Goal: Information Seeking & Learning: Learn about a topic

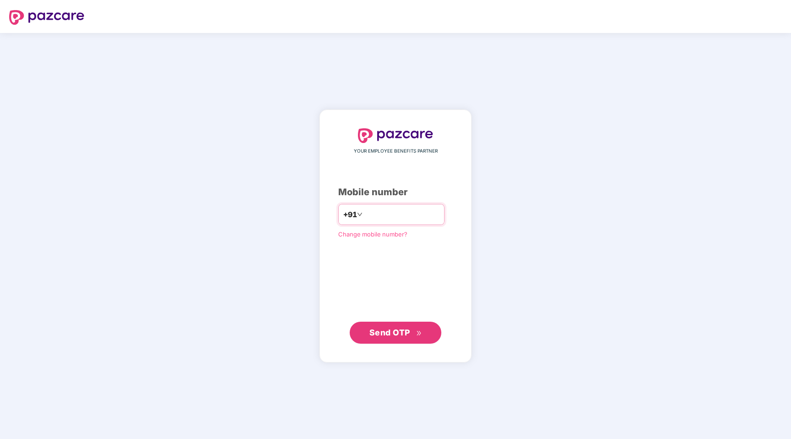
type input "**********"
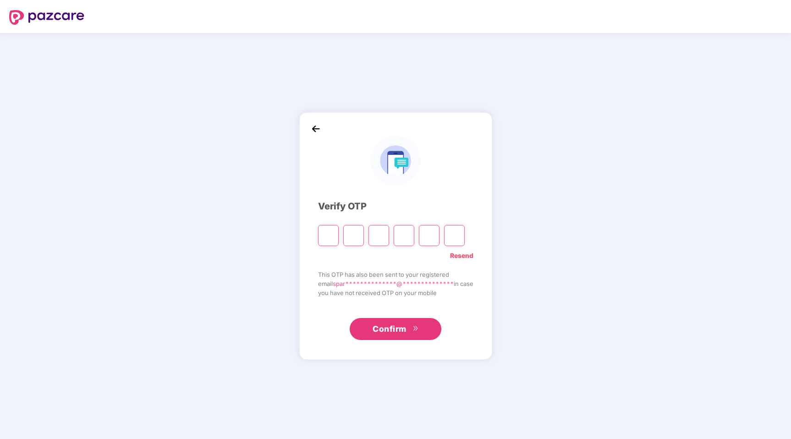
type input "*"
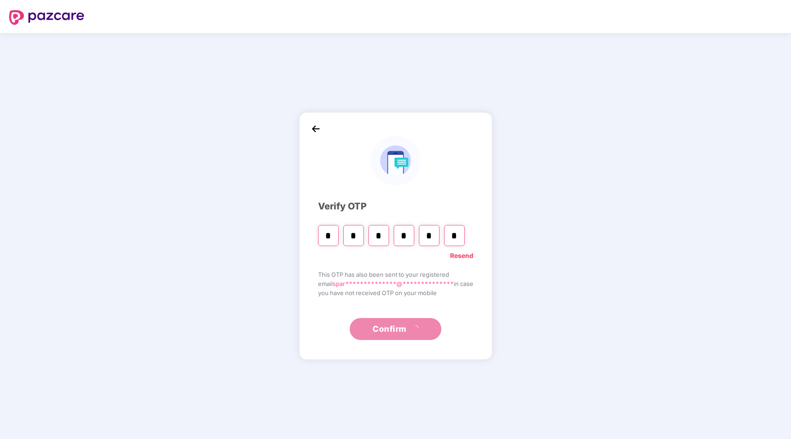
type input "*"
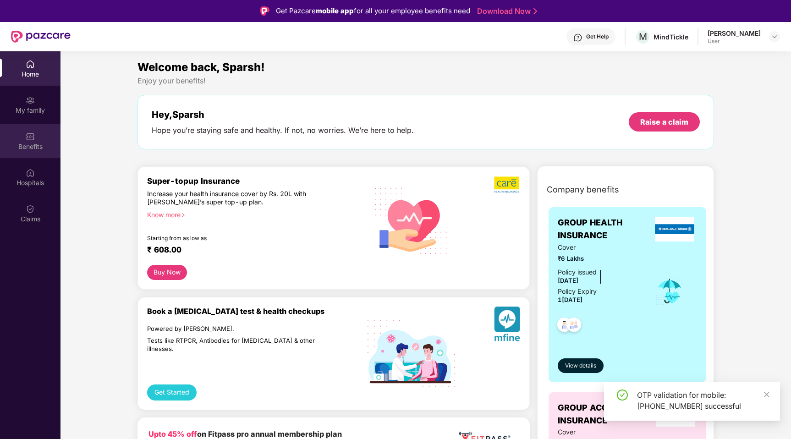
click at [36, 147] on div "Benefits" at bounding box center [30, 146] width 60 height 9
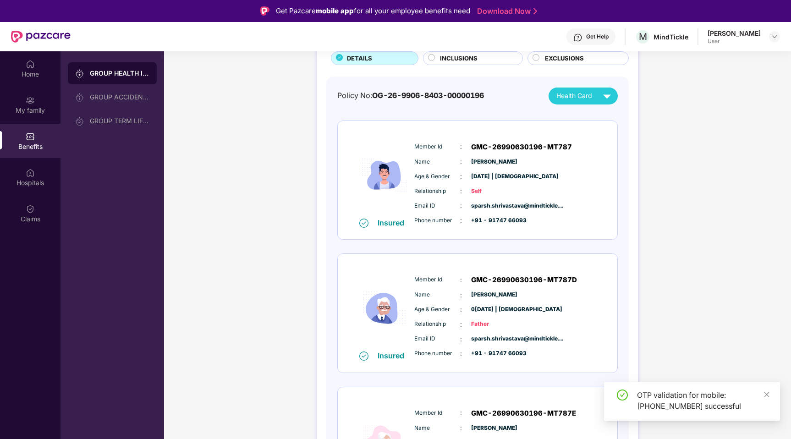
scroll to position [91, 0]
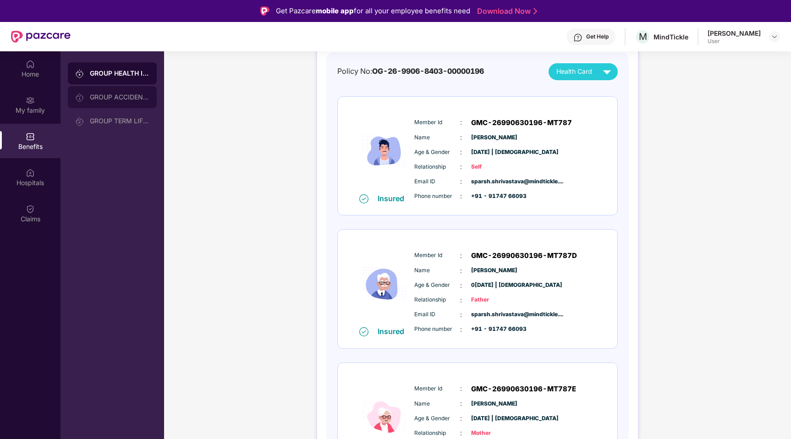
click at [118, 101] on div "GROUP ACCIDENTAL INSURANCE" at bounding box center [112, 97] width 89 height 22
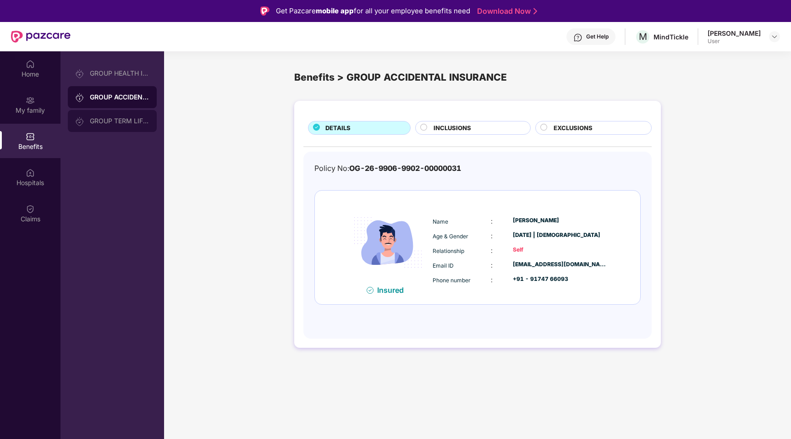
click at [114, 120] on div "GROUP TERM LIFE INSURANCE" at bounding box center [120, 120] width 60 height 7
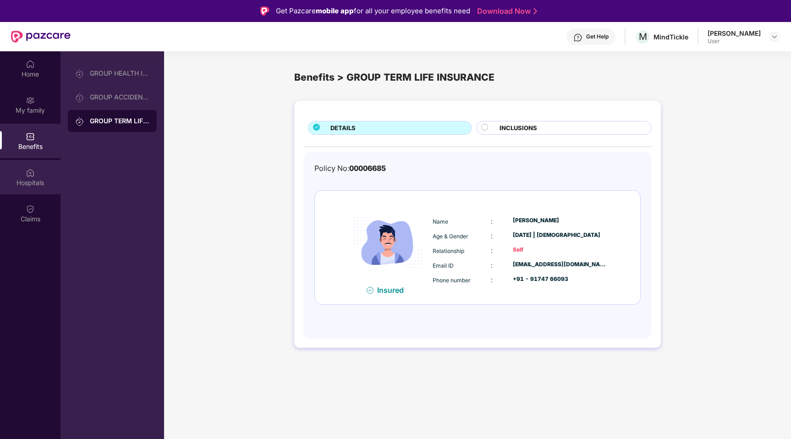
click at [27, 174] on img at bounding box center [30, 172] width 9 height 9
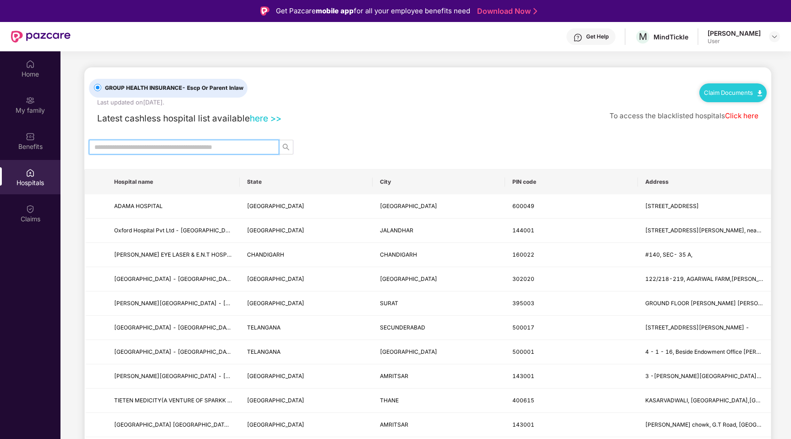
click at [186, 150] on input "text" at bounding box center [180, 147] width 172 height 10
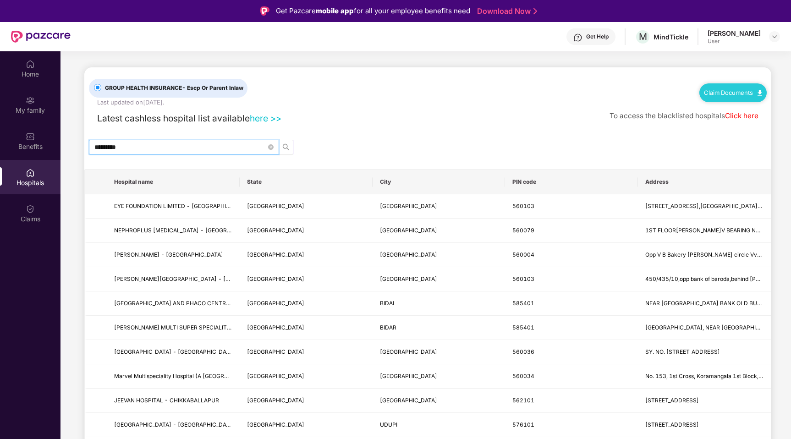
click at [401, 181] on th "City" at bounding box center [439, 182] width 133 height 25
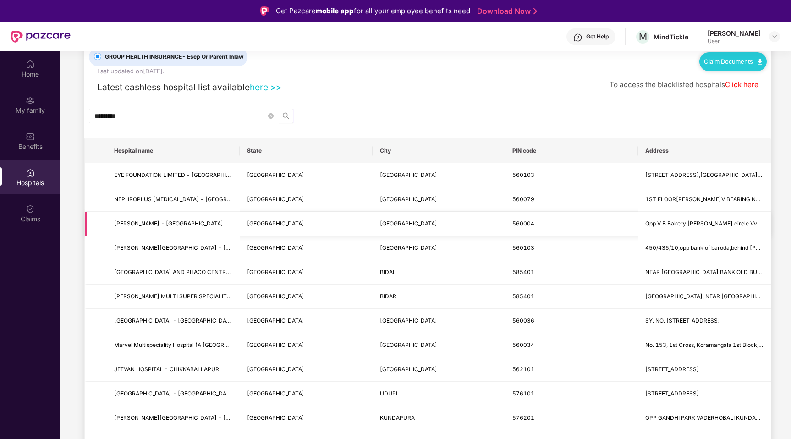
scroll to position [33, 0]
drag, startPoint x: 165, startPoint y: 115, endPoint x: 63, endPoint y: 114, distance: 101.3
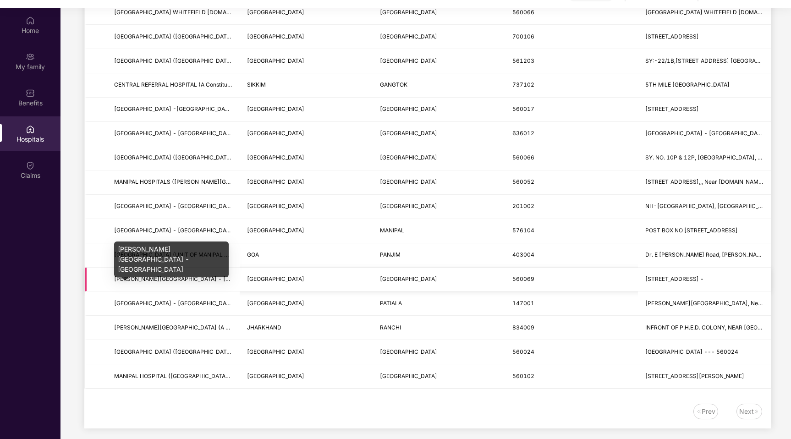
scroll to position [51, 0]
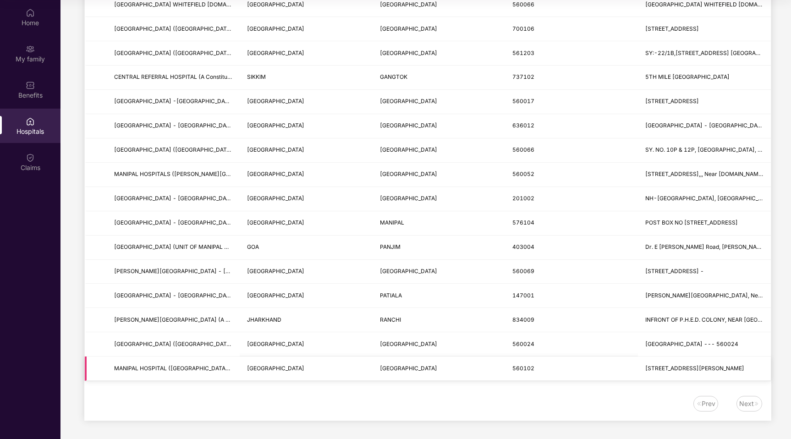
type input "*******"
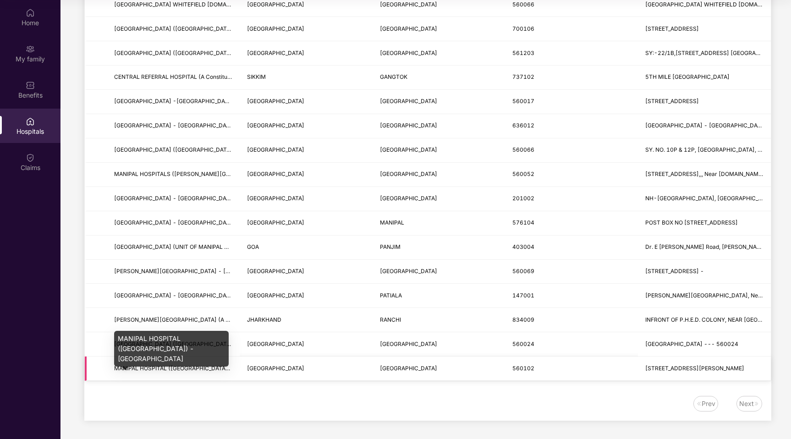
click at [187, 369] on span "MANIPAL HOSPITAL ([GEOGRAPHIC_DATA]) - [GEOGRAPHIC_DATA]" at bounding box center [204, 368] width 180 height 7
click at [185, 368] on span "MANIPAL HOSPITAL ([GEOGRAPHIC_DATA]) - [GEOGRAPHIC_DATA]" at bounding box center [204, 368] width 180 height 7
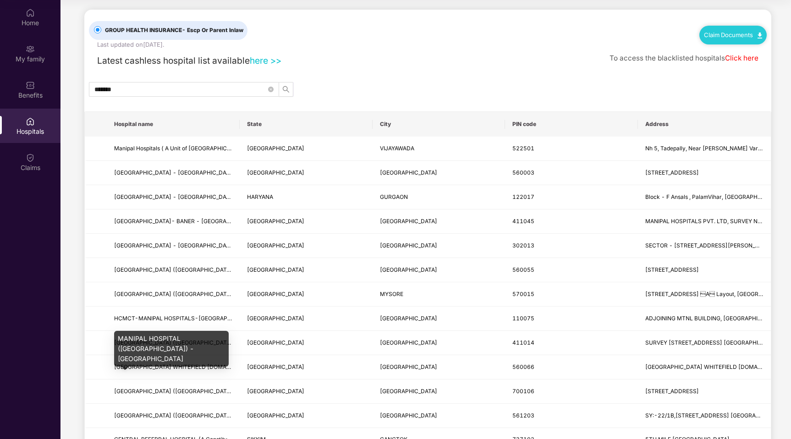
scroll to position [0, 0]
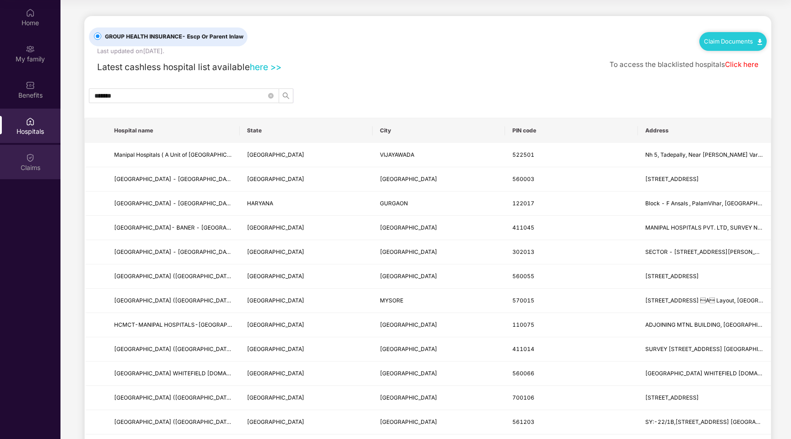
click at [30, 170] on div "Claims" at bounding box center [30, 167] width 60 height 9
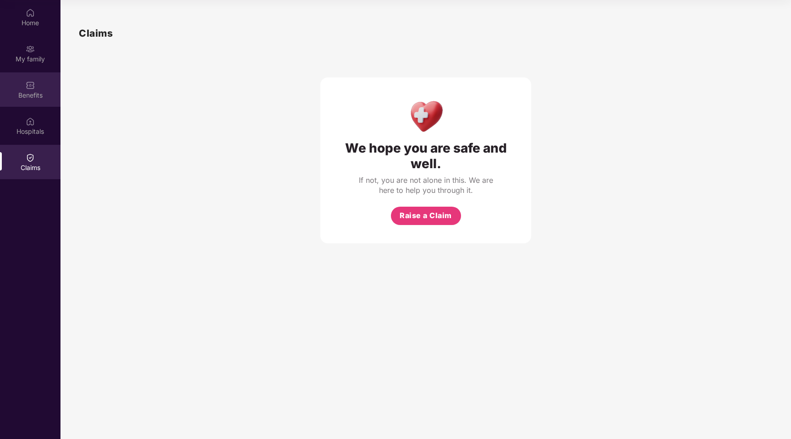
click at [31, 95] on div "Benefits" at bounding box center [30, 95] width 60 height 9
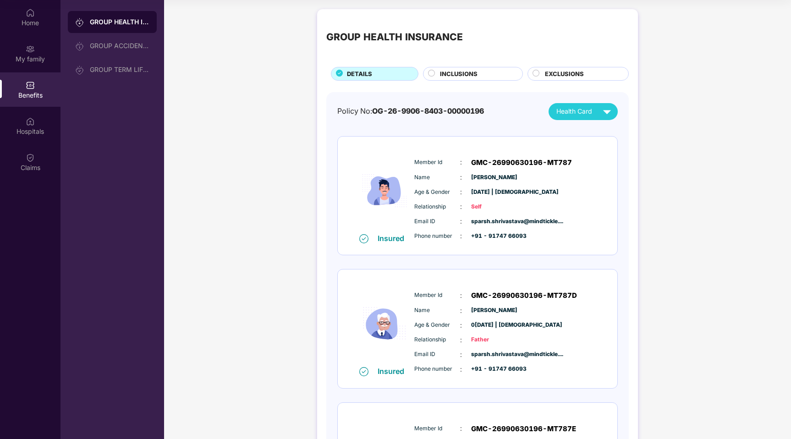
click at [445, 68] on div "INCLUSIONS" at bounding box center [473, 74] width 100 height 14
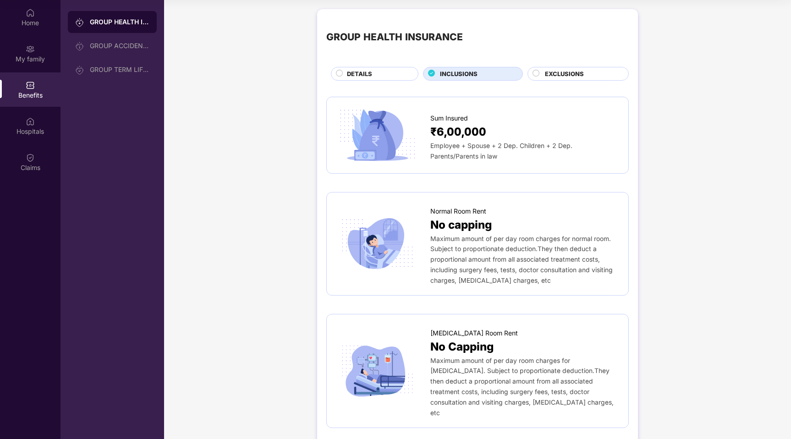
click at [561, 77] on span "EXCLUSIONS" at bounding box center [564, 74] width 39 height 10
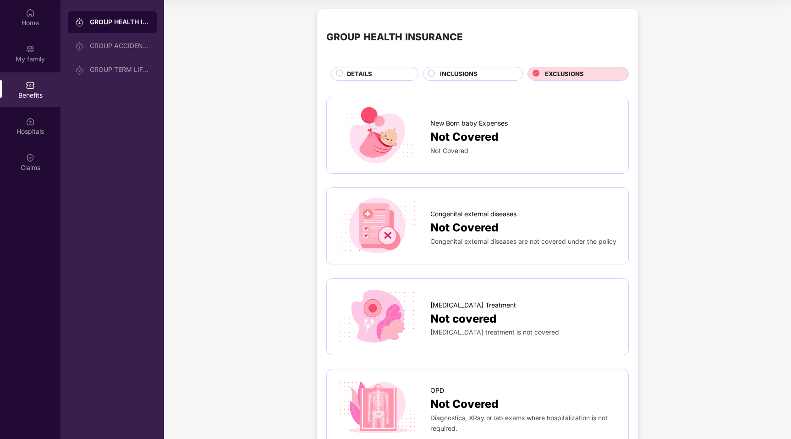
click at [547, 68] on div "EXCLUSIONS" at bounding box center [577, 74] width 101 height 14
click at [462, 72] on span "INCLUSIONS" at bounding box center [459, 74] width 38 height 10
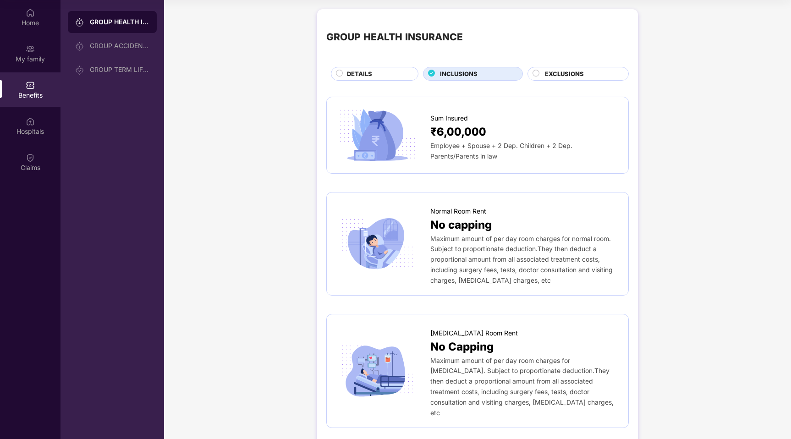
click at [544, 76] on div "EXCLUSIONS" at bounding box center [581, 74] width 83 height 11
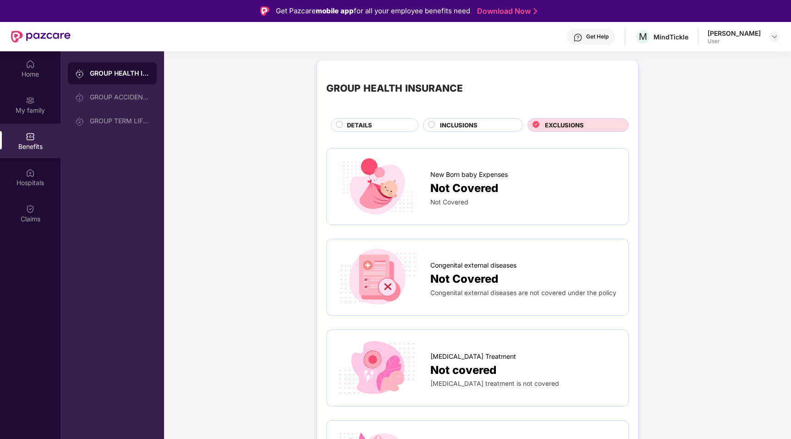
click at [379, 119] on div "DETAILS" at bounding box center [375, 125] width 88 height 14
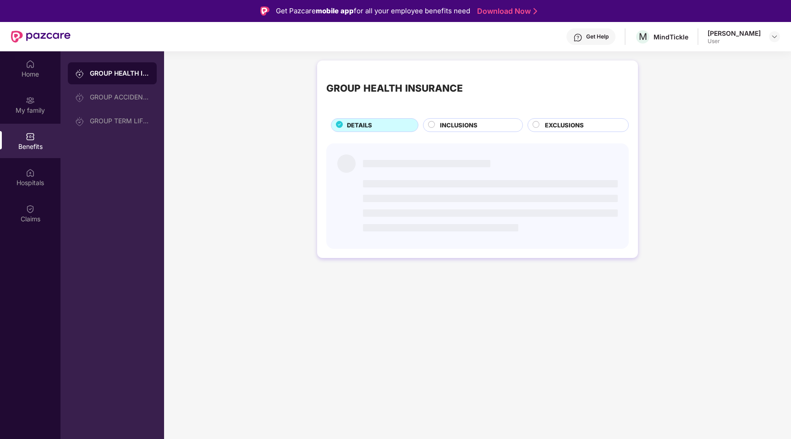
click at [456, 117] on div "GROUP HEALTH INSURANCE DETAILS INCLUSIONS EXCLUSIONS" at bounding box center [477, 101] width 302 height 62
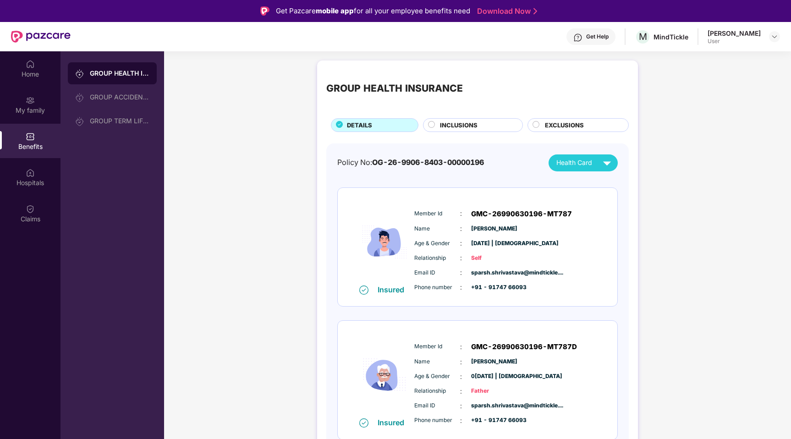
click at [453, 124] on span "INCLUSIONS" at bounding box center [459, 126] width 38 height 10
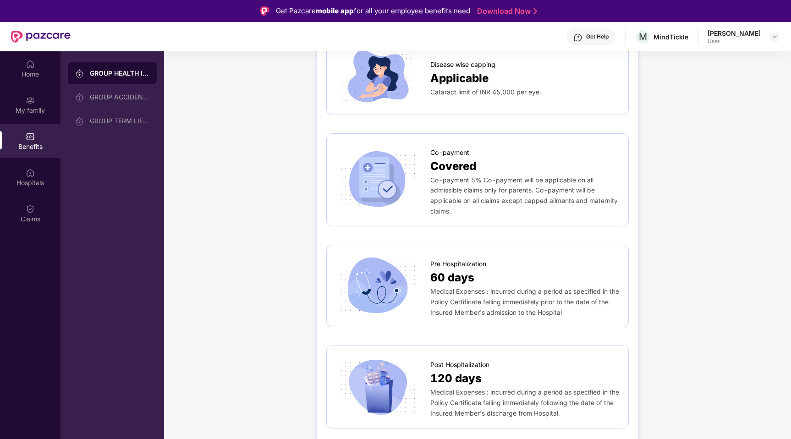
scroll to position [462, 0]
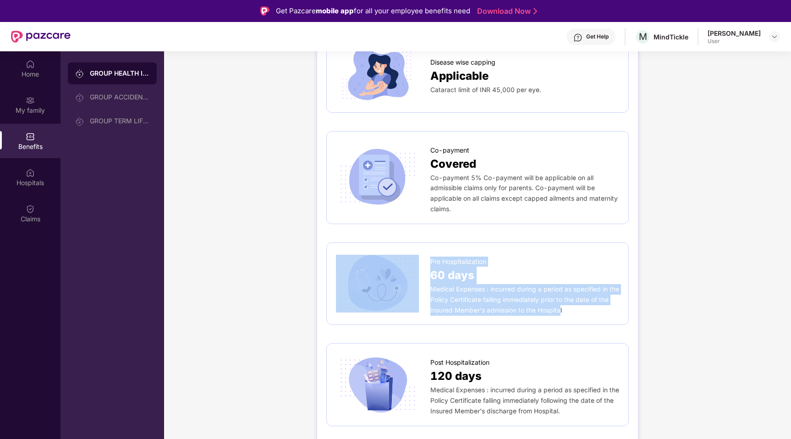
drag, startPoint x: 560, startPoint y: 296, endPoint x: 426, endPoint y: 271, distance: 136.1
click at [426, 271] on div "Pre Hospitalization 60 days Medical Expenses : incurred during a period as spec…" at bounding box center [477, 283] width 283 height 63
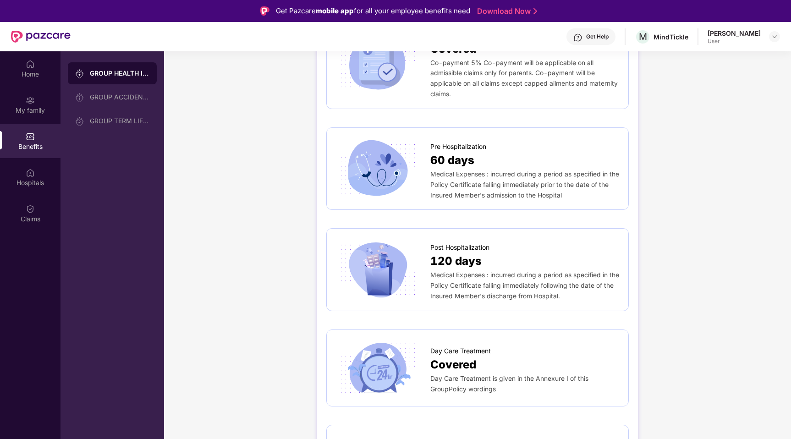
click at [434, 302] on div "Sum Insured ₹6,00,000 Employee + Spouse + 2 Dep. Children + 2 Dep. Parents/Pare…" at bounding box center [477, 428] width 302 height 1724
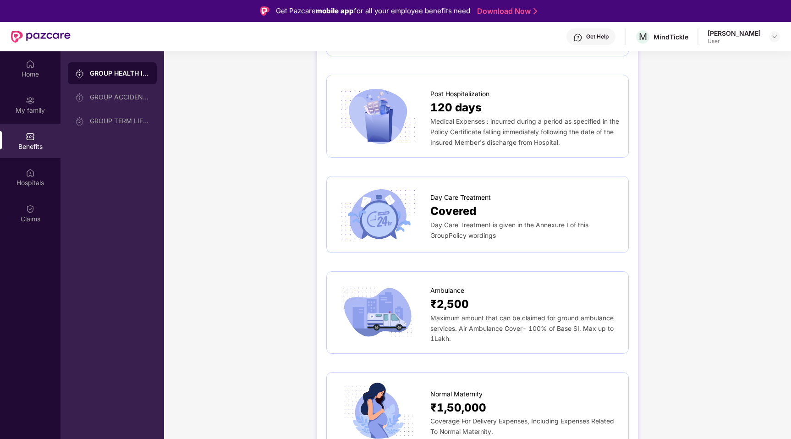
scroll to position [775, 0]
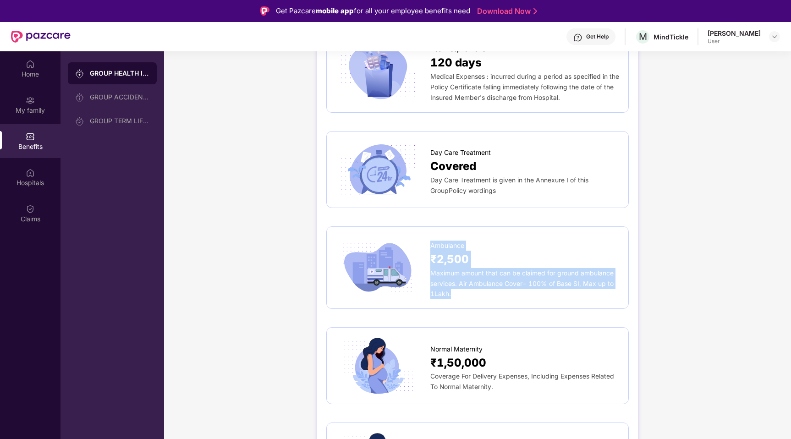
drag, startPoint x: 452, startPoint y: 279, endPoint x: 430, endPoint y: 234, distance: 49.8
click at [430, 236] on div "Ambulance ₹2,500 Maximum amount that can be claimed for ground ambulance servic…" at bounding box center [524, 267] width 189 height 63
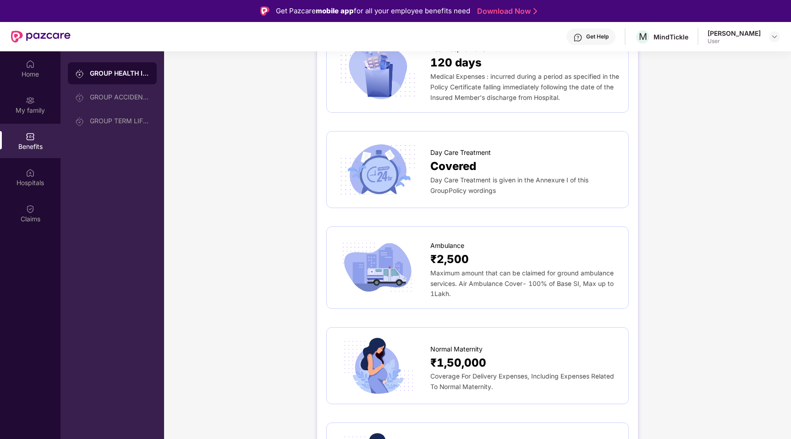
click at [453, 273] on div "Maximum amount that can be claimed for ground ambulance services. Air Ambulance…" at bounding box center [524, 284] width 189 height 32
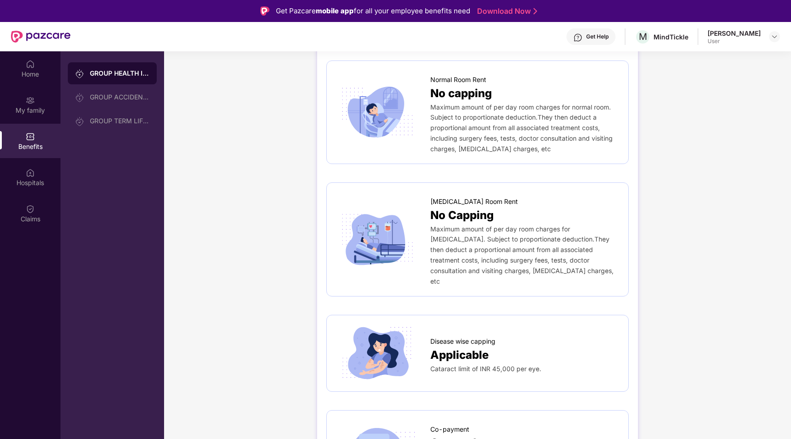
scroll to position [0, 0]
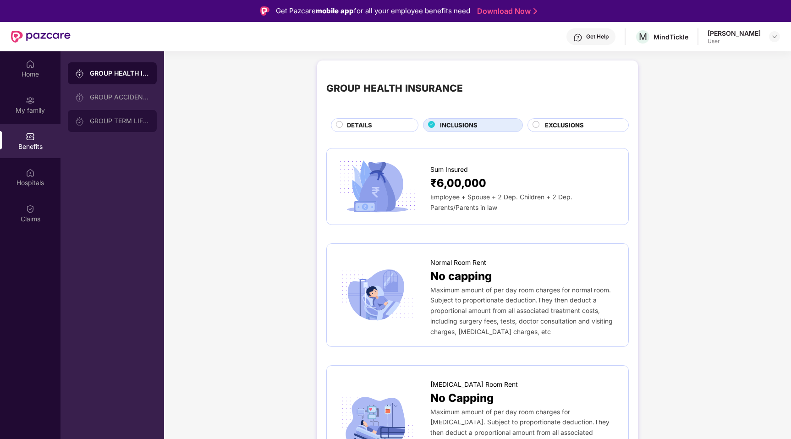
click at [107, 126] on div "GROUP TERM LIFE INSURANCE" at bounding box center [112, 121] width 89 height 22
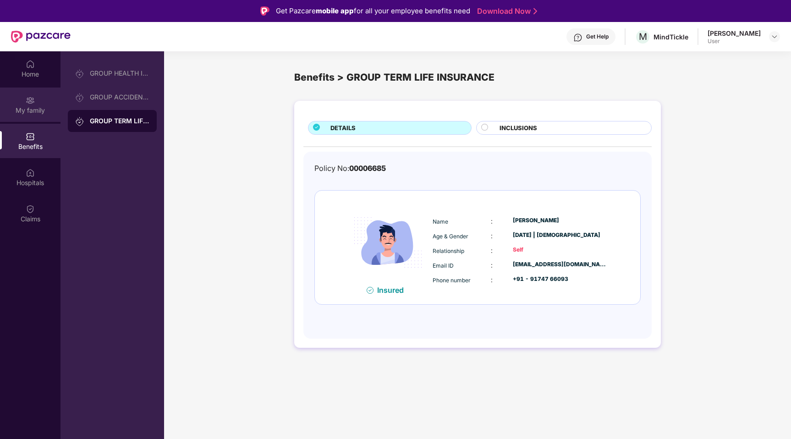
click at [15, 107] on div "My family" at bounding box center [30, 110] width 60 height 9
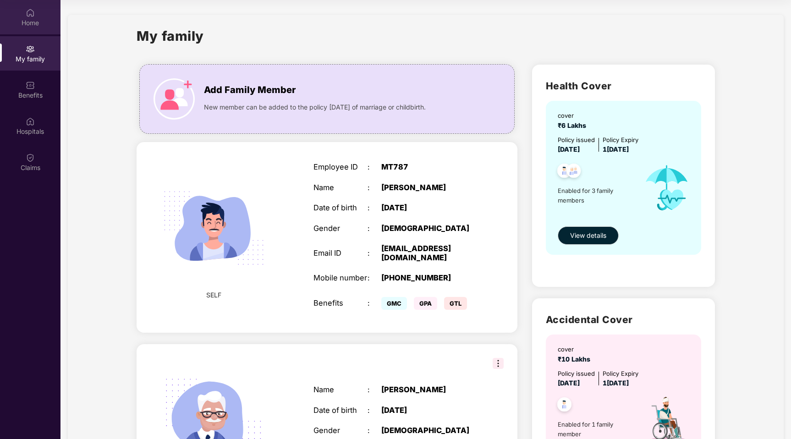
click at [36, 27] on div "Home" at bounding box center [30, 22] width 60 height 9
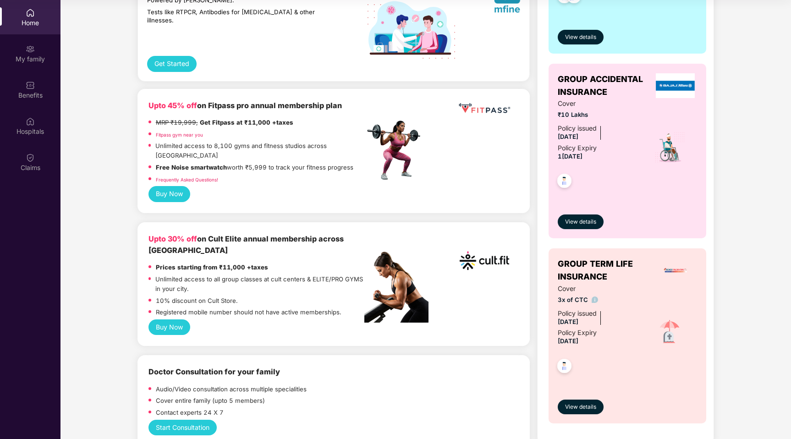
scroll to position [291, 0]
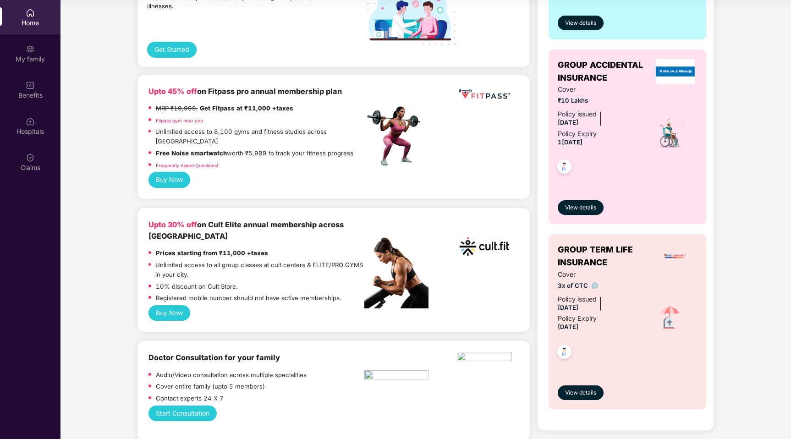
click at [169, 305] on button "Buy Now" at bounding box center [169, 313] width 42 height 16
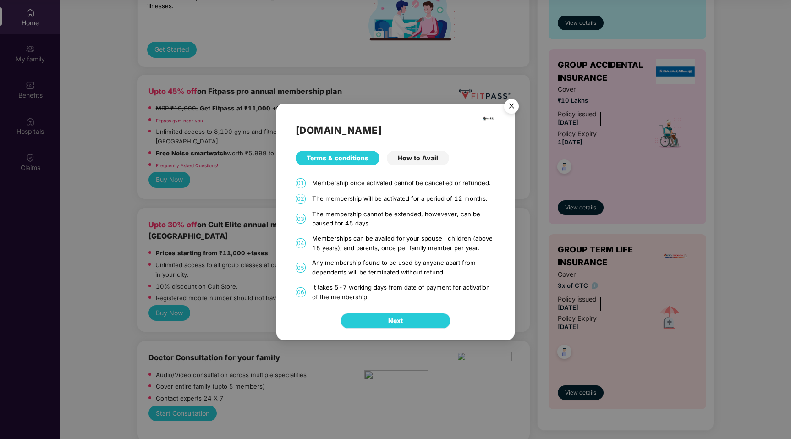
click at [380, 323] on button "Next" at bounding box center [395, 321] width 110 height 16
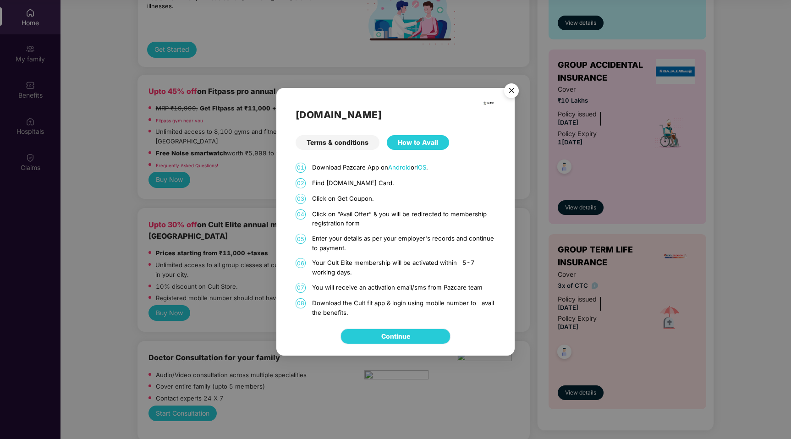
click at [387, 335] on link "Continue" at bounding box center [395, 336] width 29 height 10
click at [512, 87] on img "Close" at bounding box center [512, 92] width 26 height 26
